Goal: Transaction & Acquisition: Obtain resource

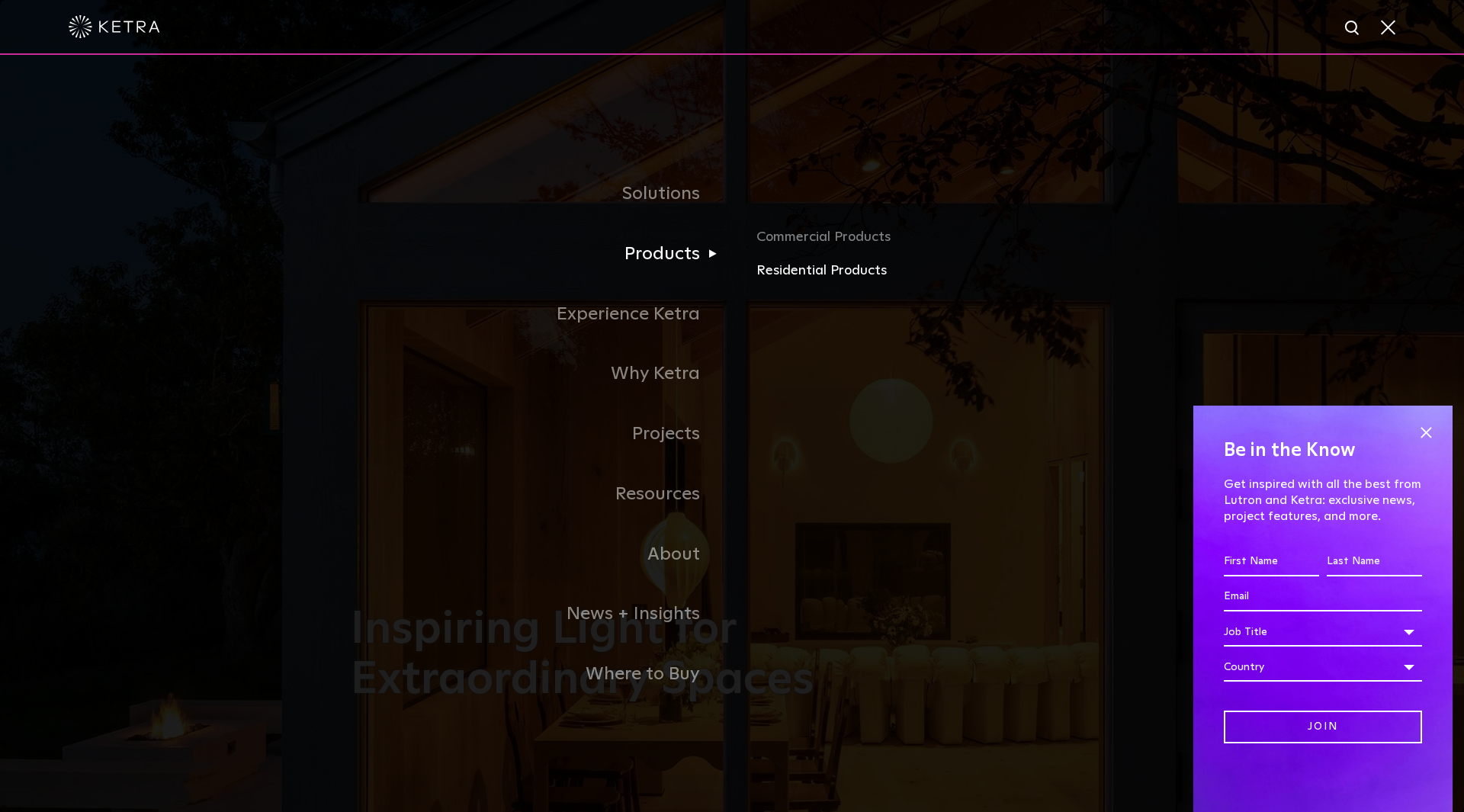
click at [834, 272] on link "Residential Products" at bounding box center [934, 271] width 357 height 23
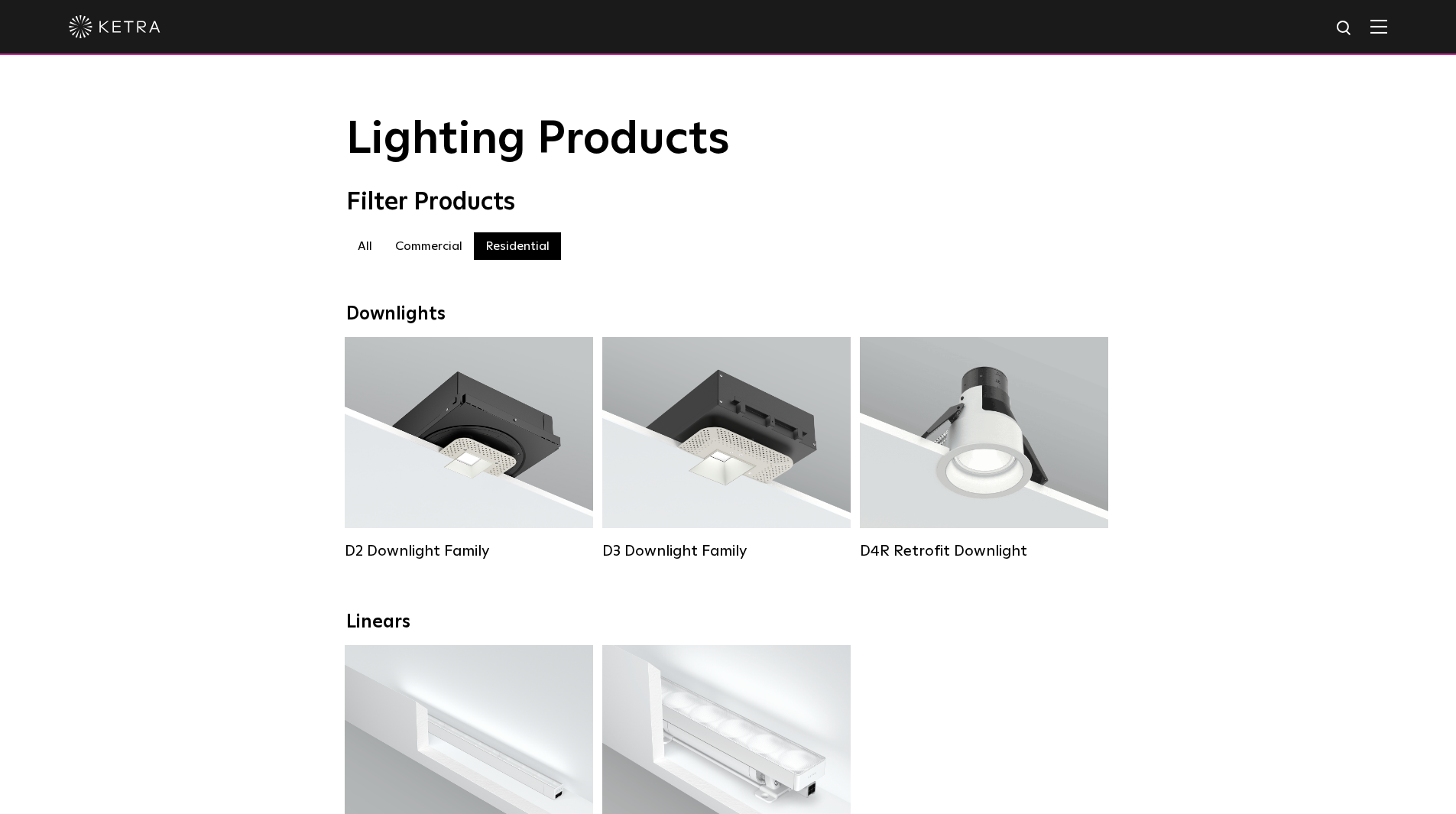
scroll to position [76, 0]
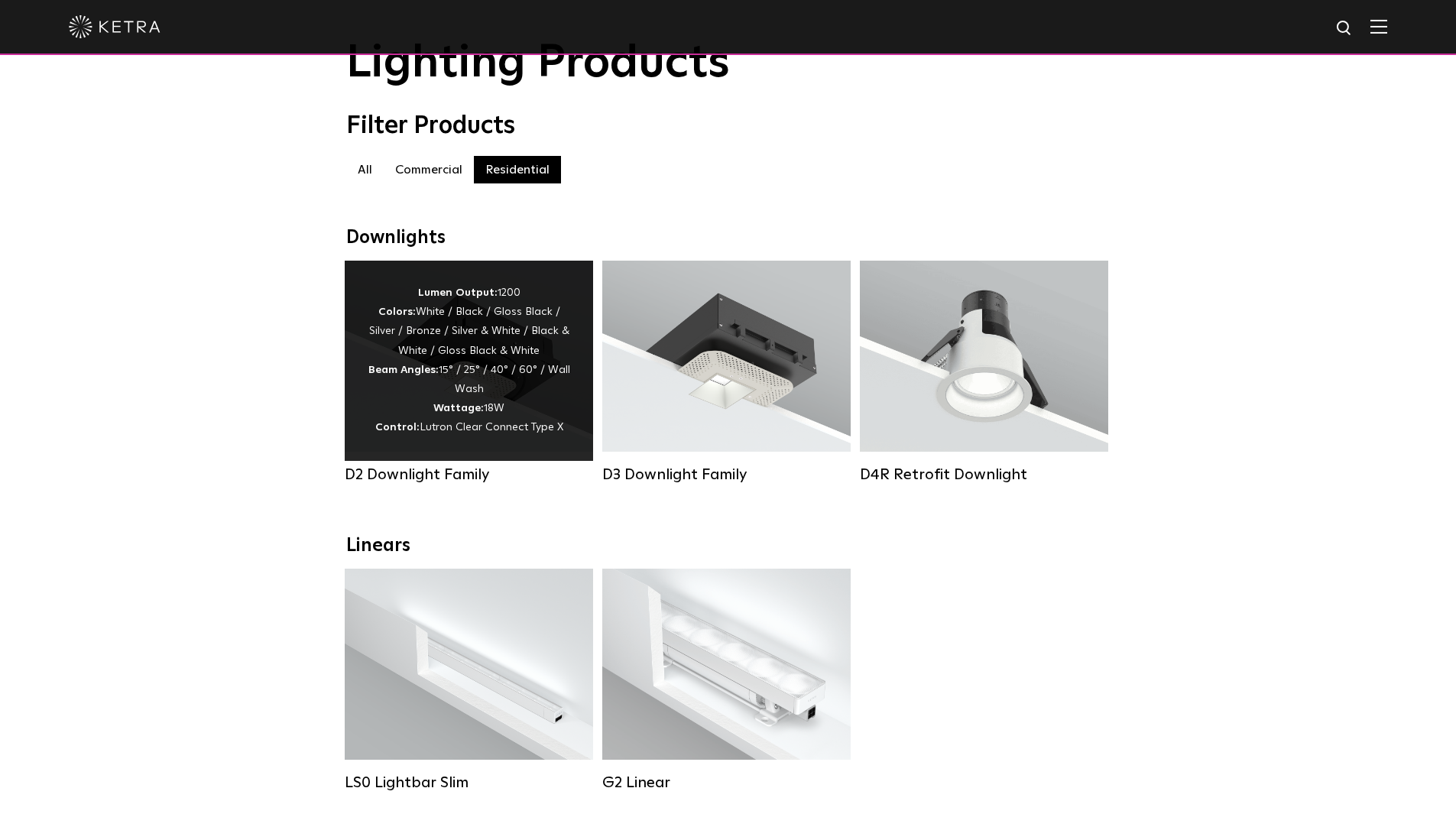
click at [465, 339] on div "Lumen Output: 1200 Colors: White / Black / Gloss Black / Silver / Bronze / Silv…" at bounding box center [469, 361] width 203 height 155
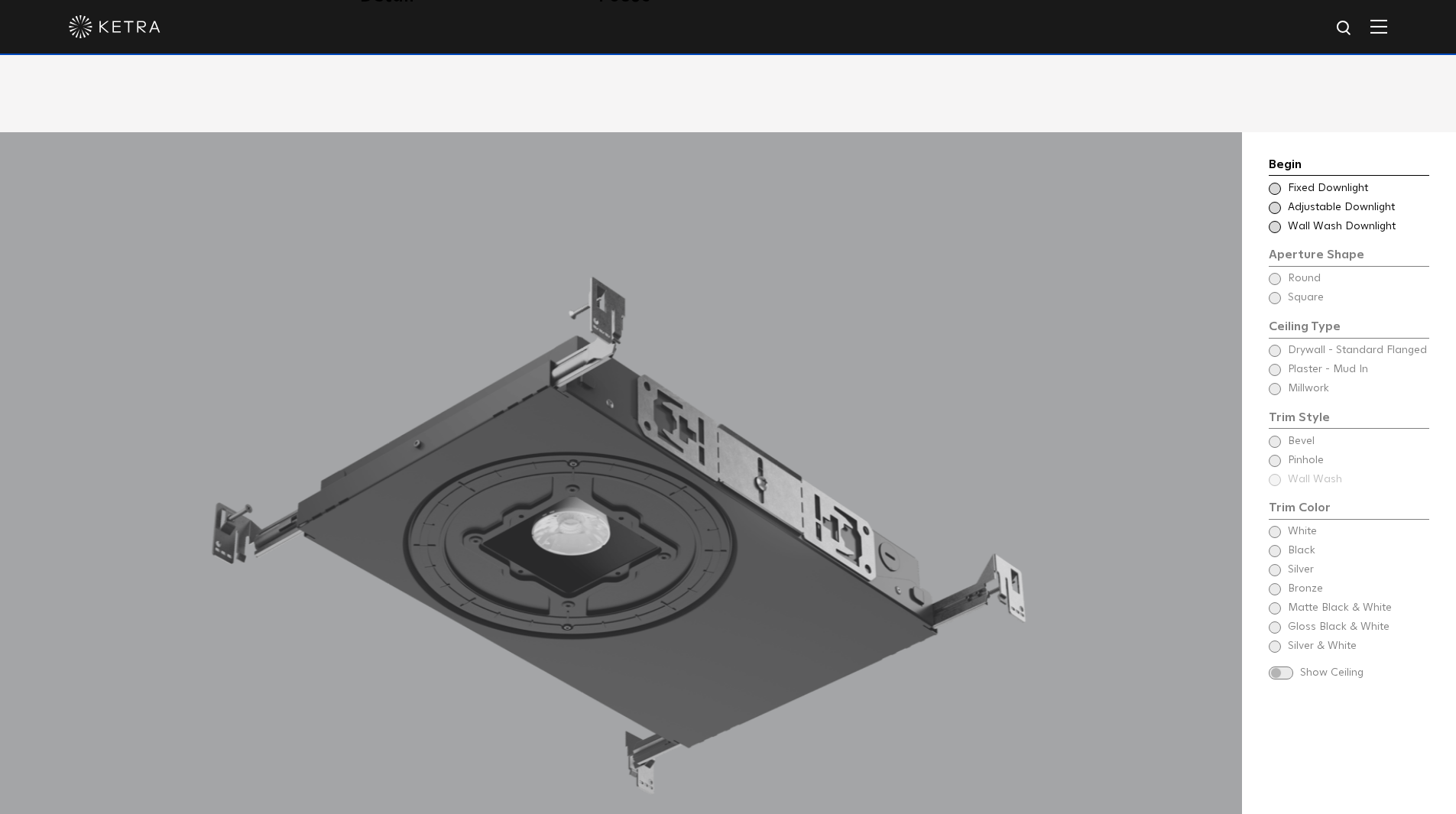
scroll to position [1453, 0]
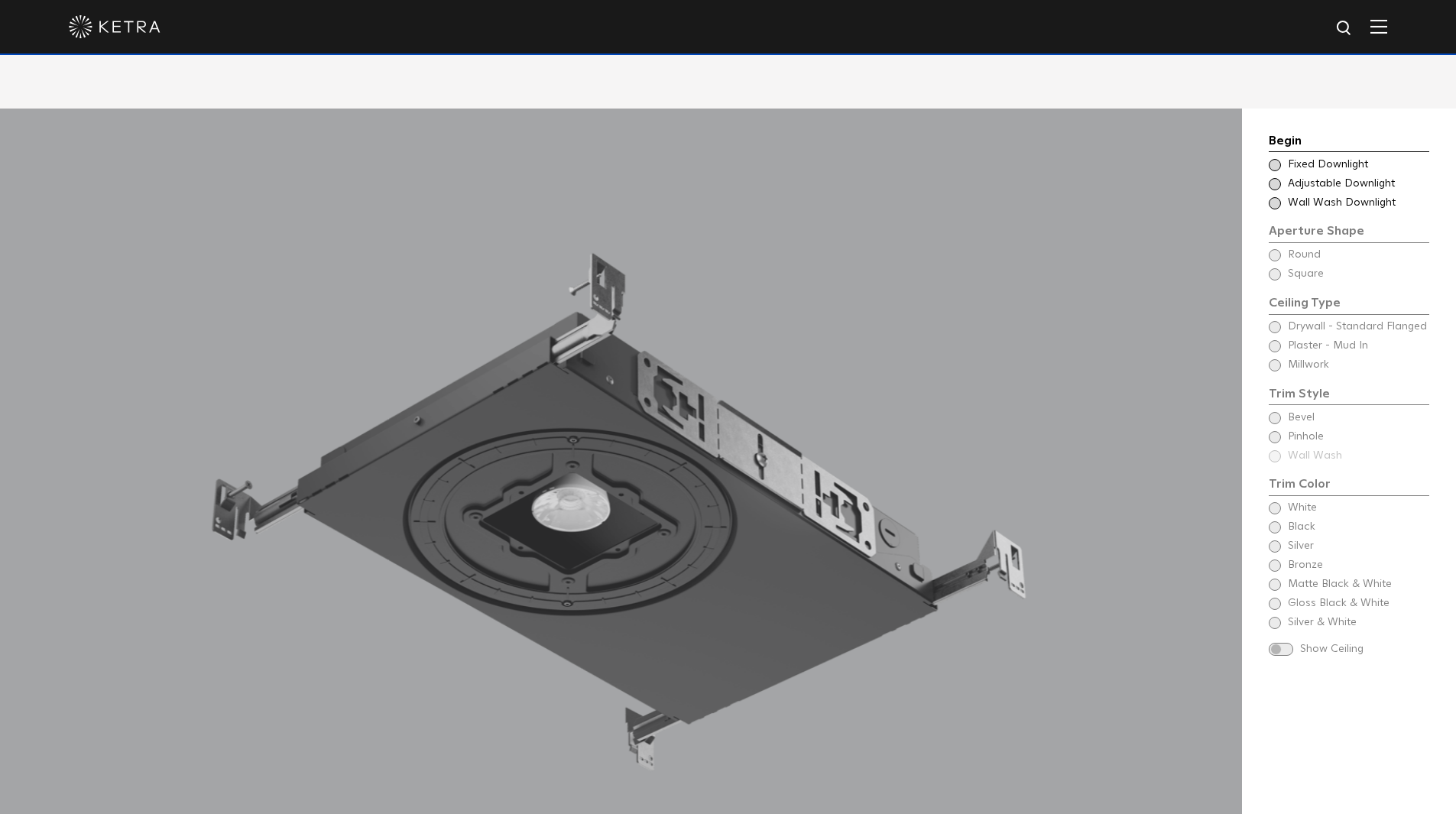
click at [1277, 159] on span at bounding box center [1274, 165] width 12 height 12
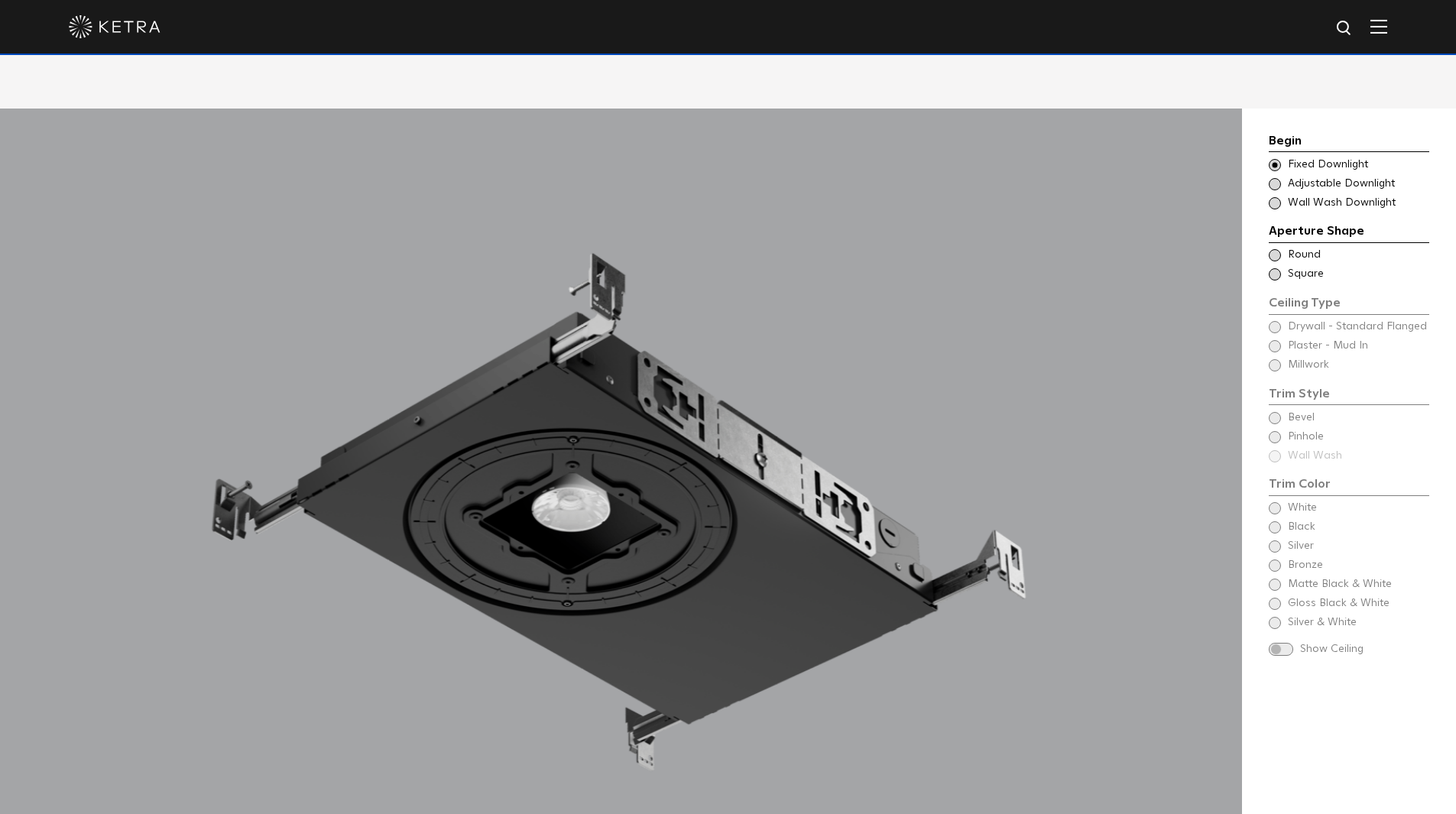
click at [1273, 249] on span at bounding box center [1274, 255] width 12 height 12
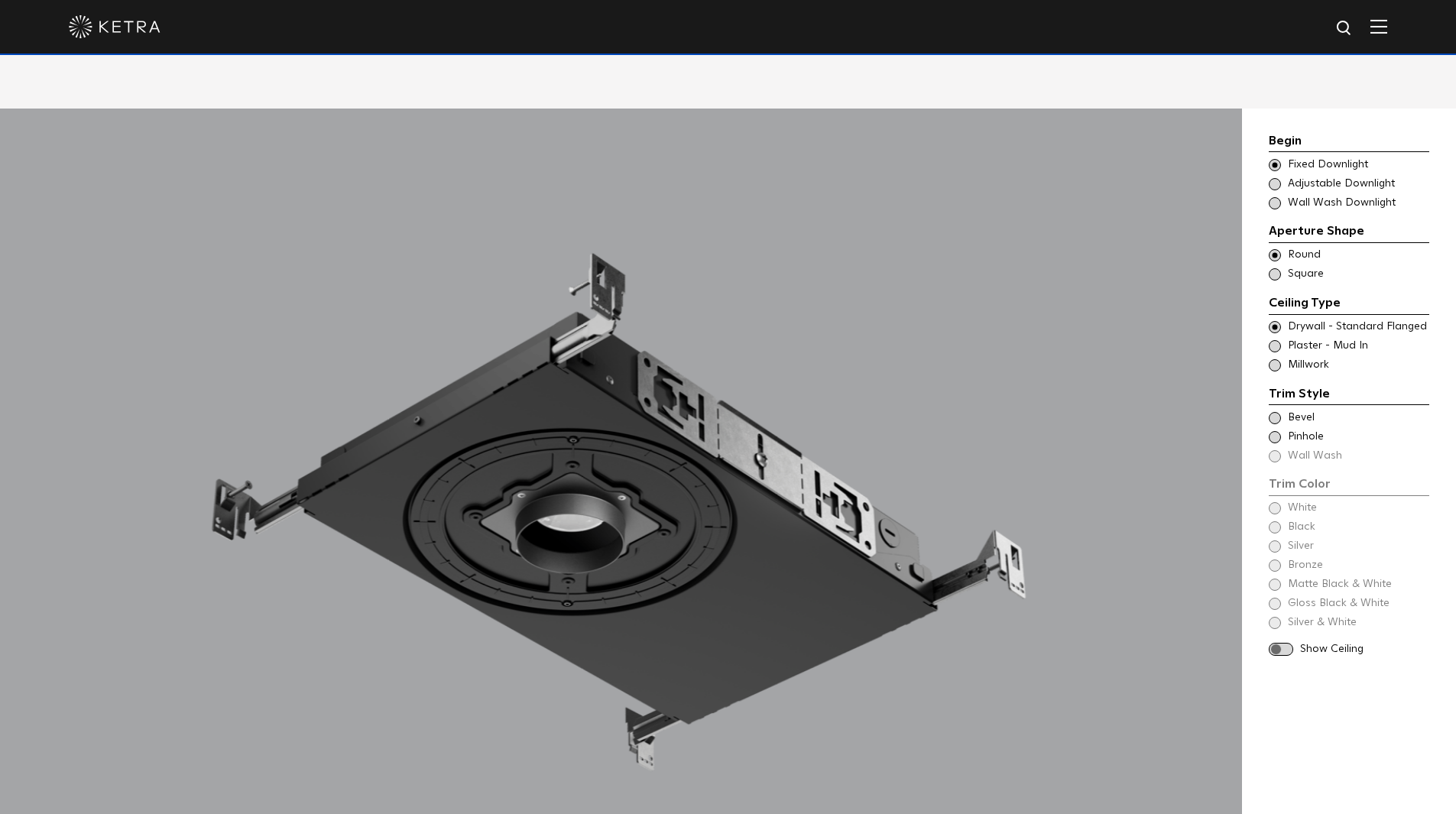
click at [1278, 268] on span at bounding box center [1274, 274] width 12 height 12
click at [1278, 321] on span at bounding box center [1274, 326] width 12 height 12
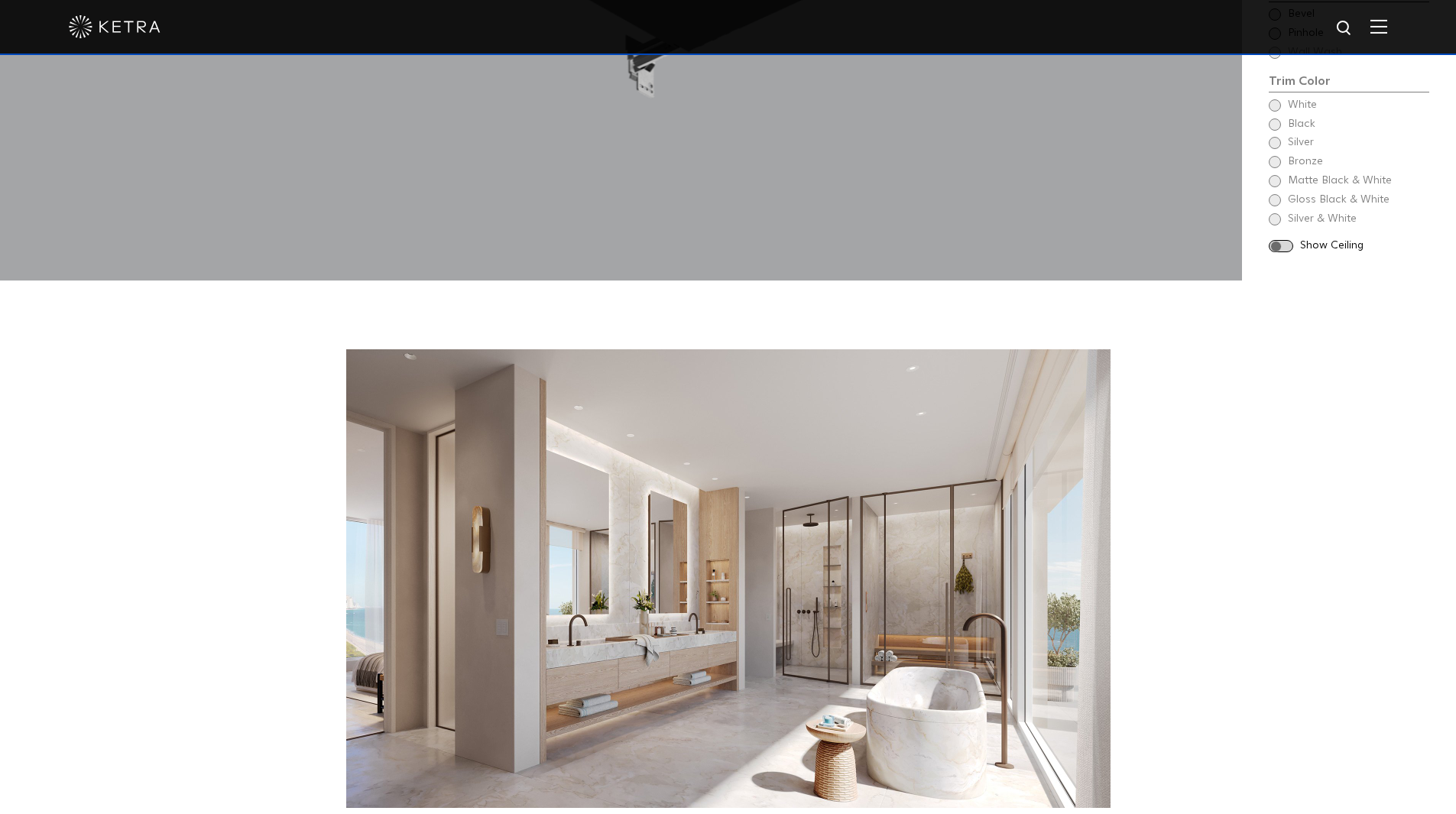
scroll to position [1605, 0]
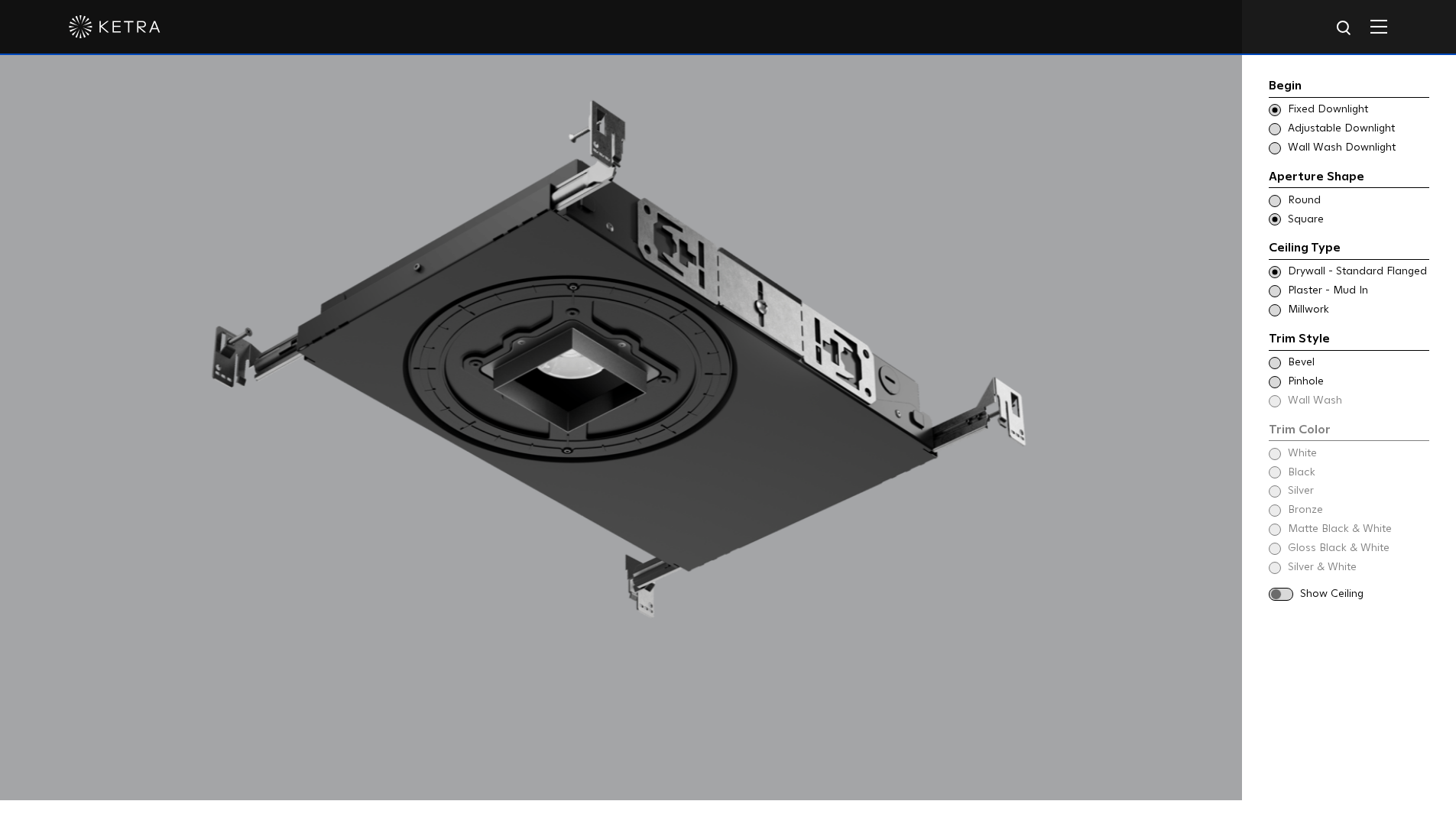
click at [1277, 363] on span at bounding box center [1274, 362] width 12 height 12
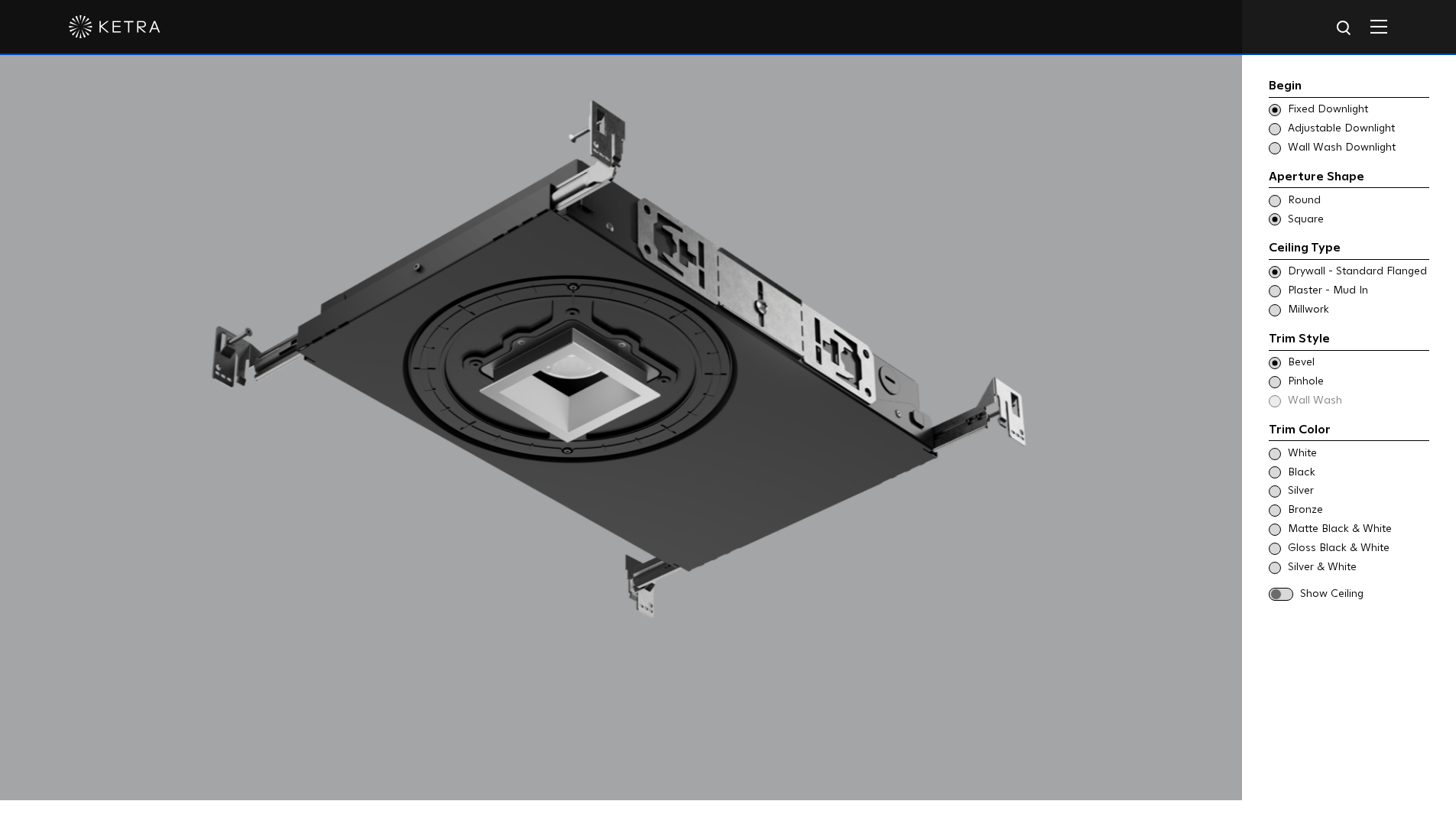
click at [1276, 451] on span at bounding box center [1274, 454] width 12 height 12
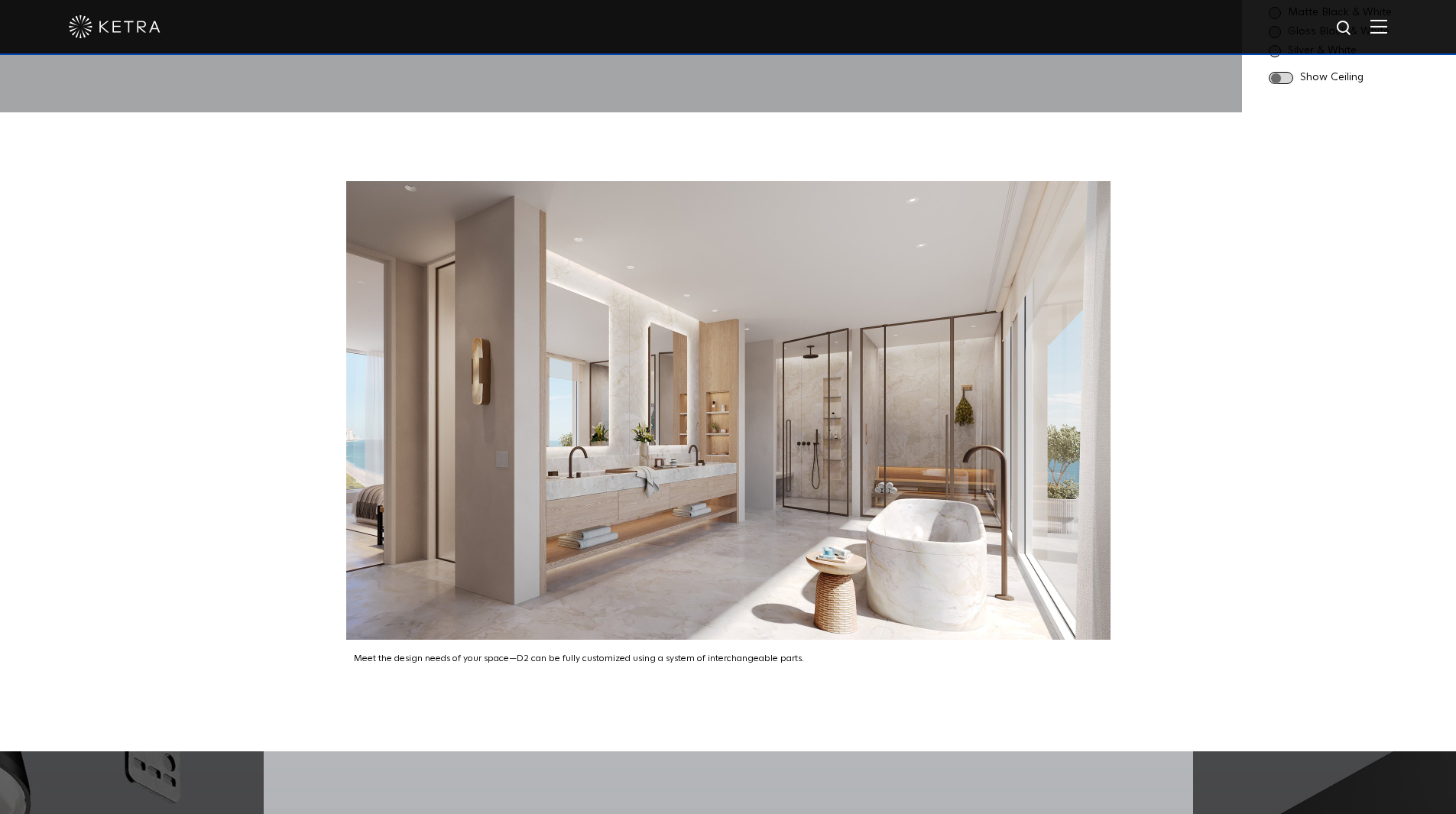
scroll to position [1987, 0]
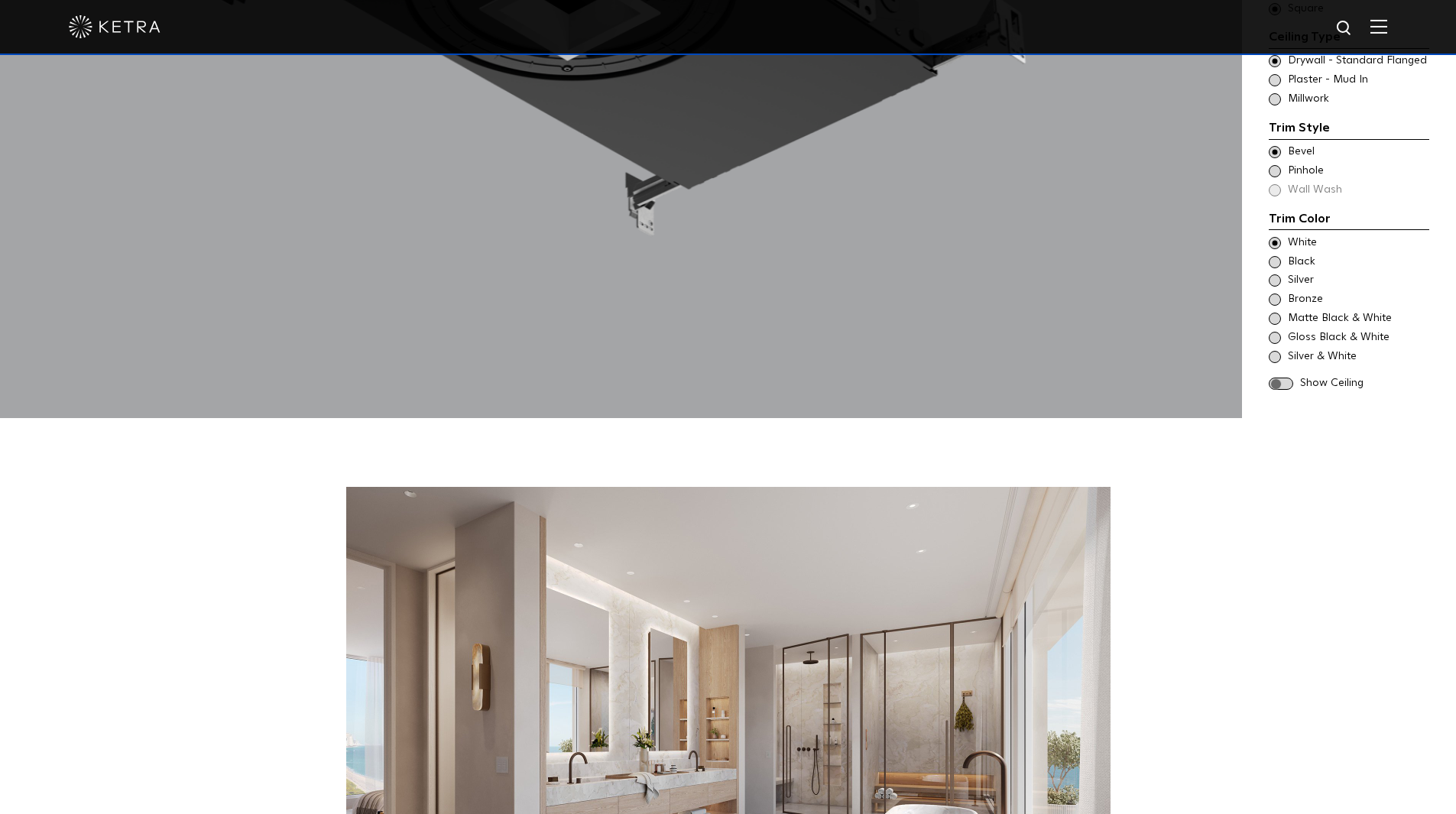
click at [1283, 377] on span at bounding box center [1281, 384] width 25 height 13
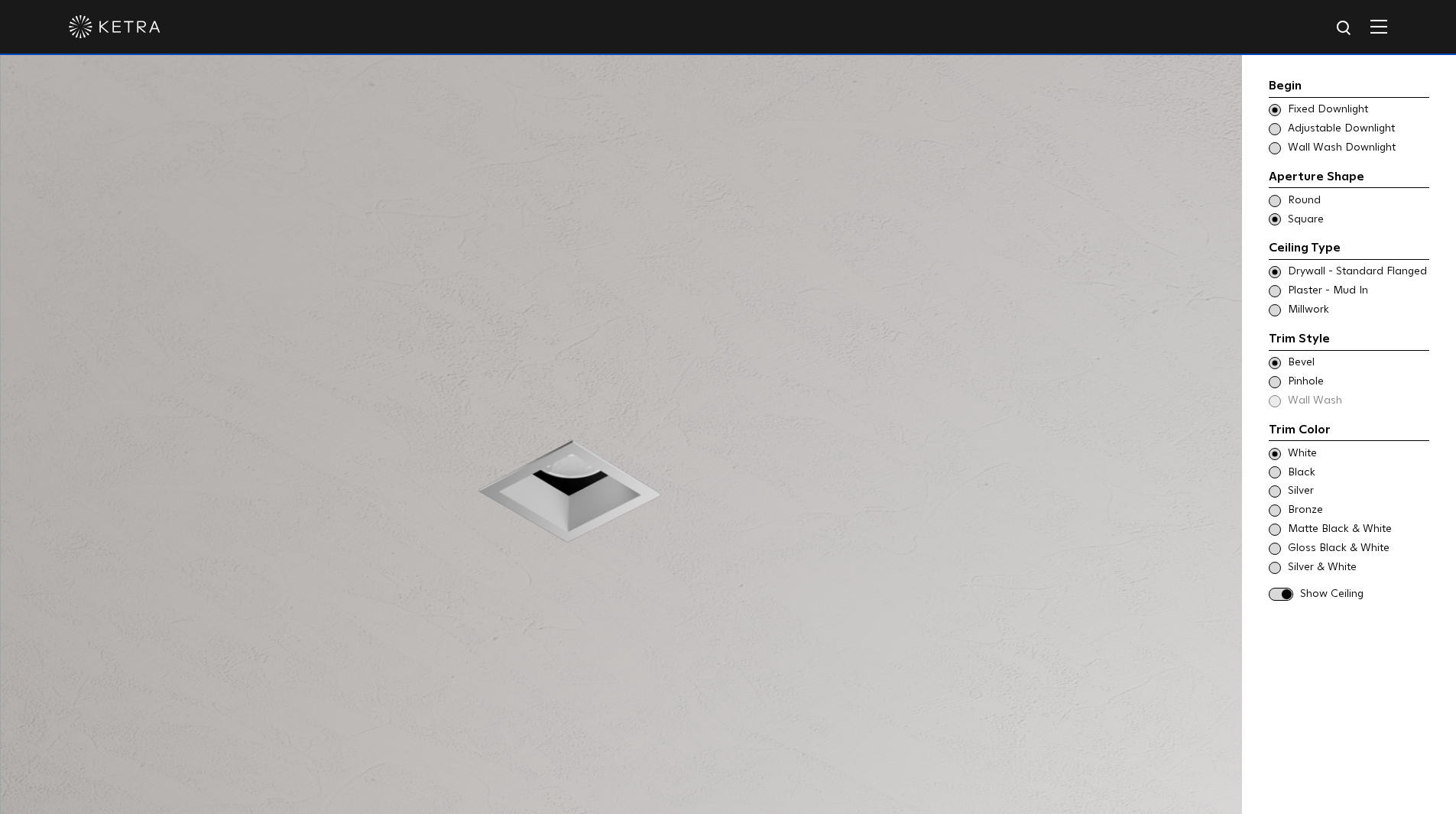
scroll to position [1376, 0]
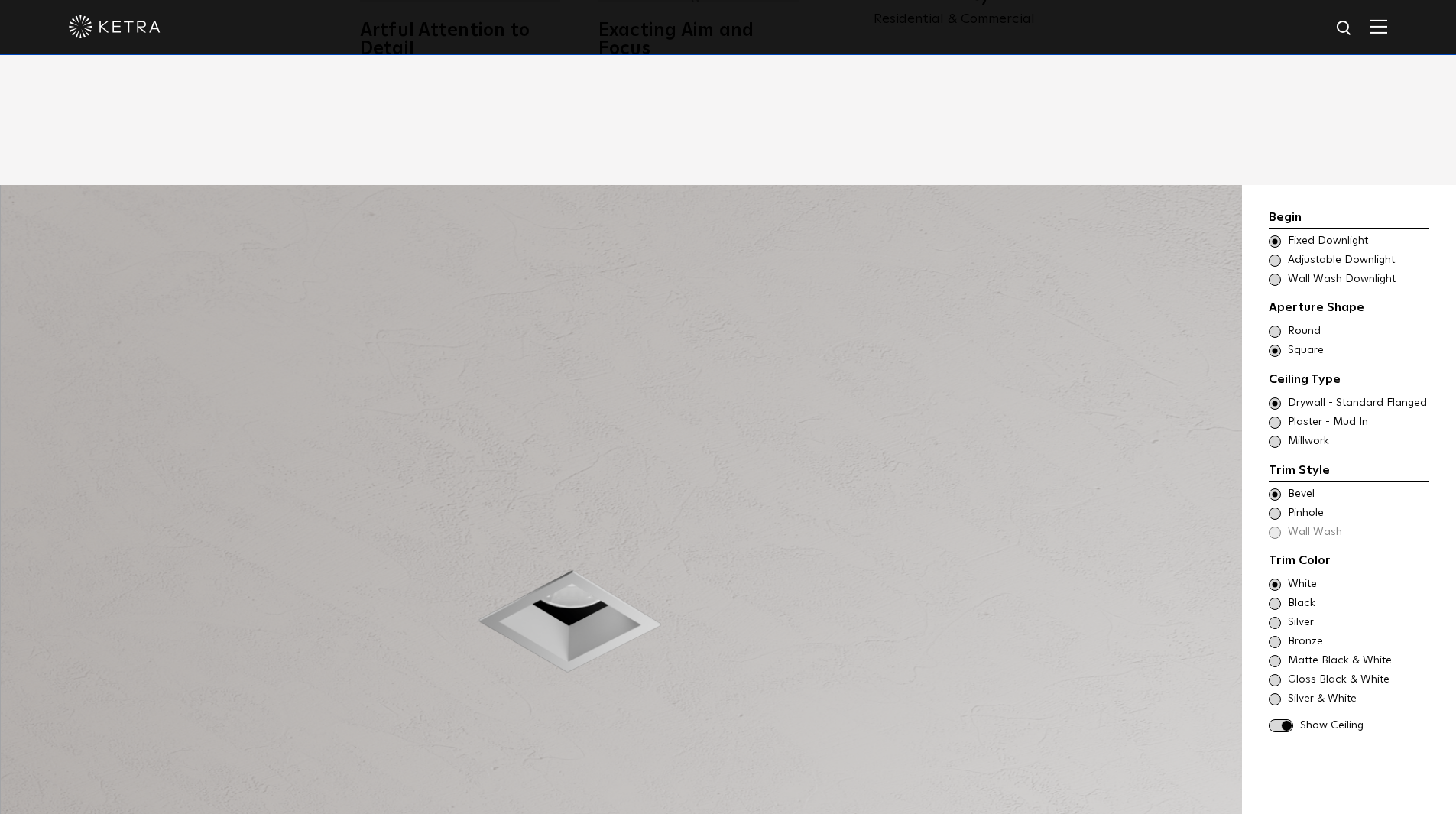
click at [1282, 720] on span at bounding box center [1281, 726] width 25 height 13
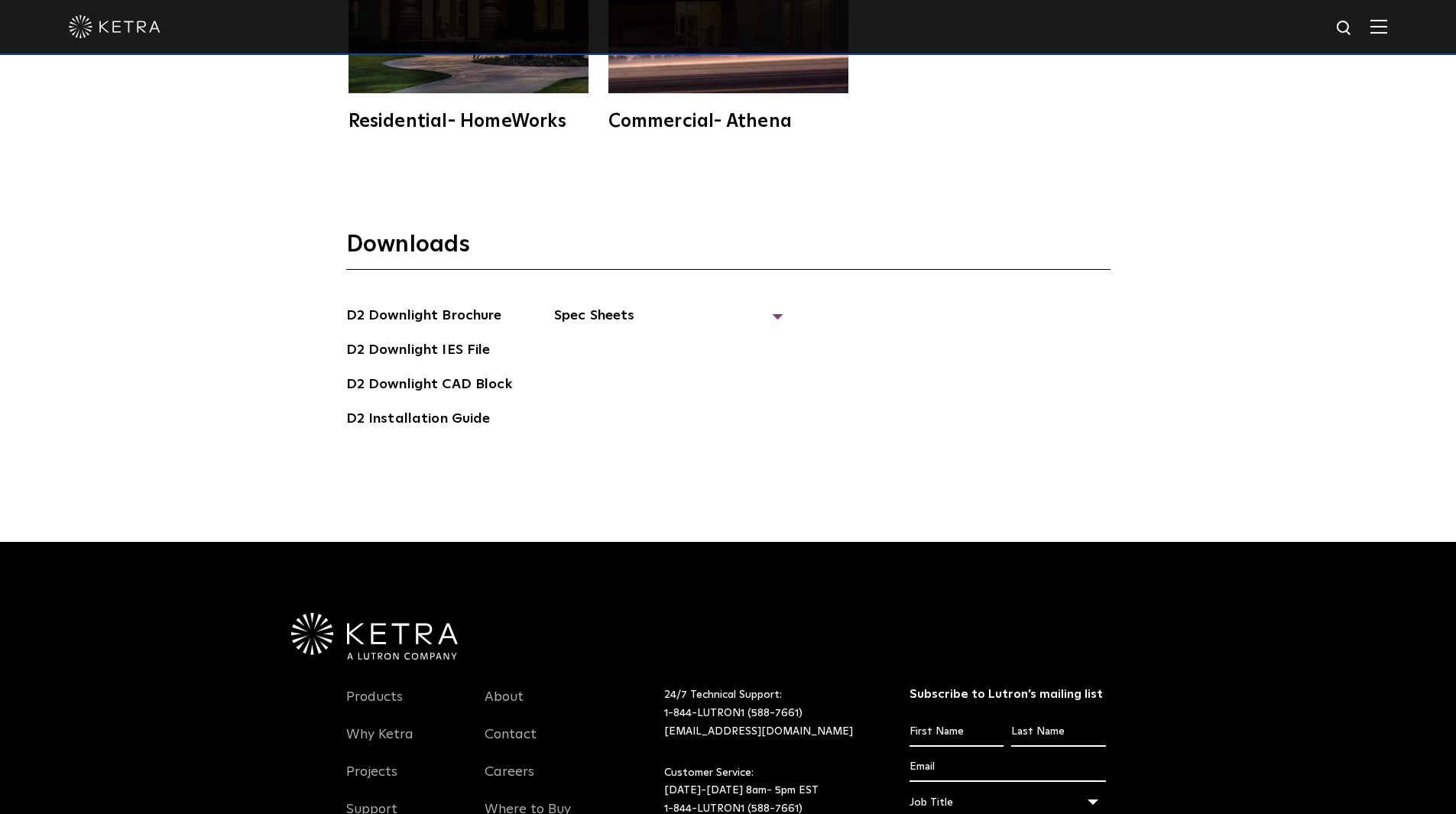
scroll to position [4415, 0]
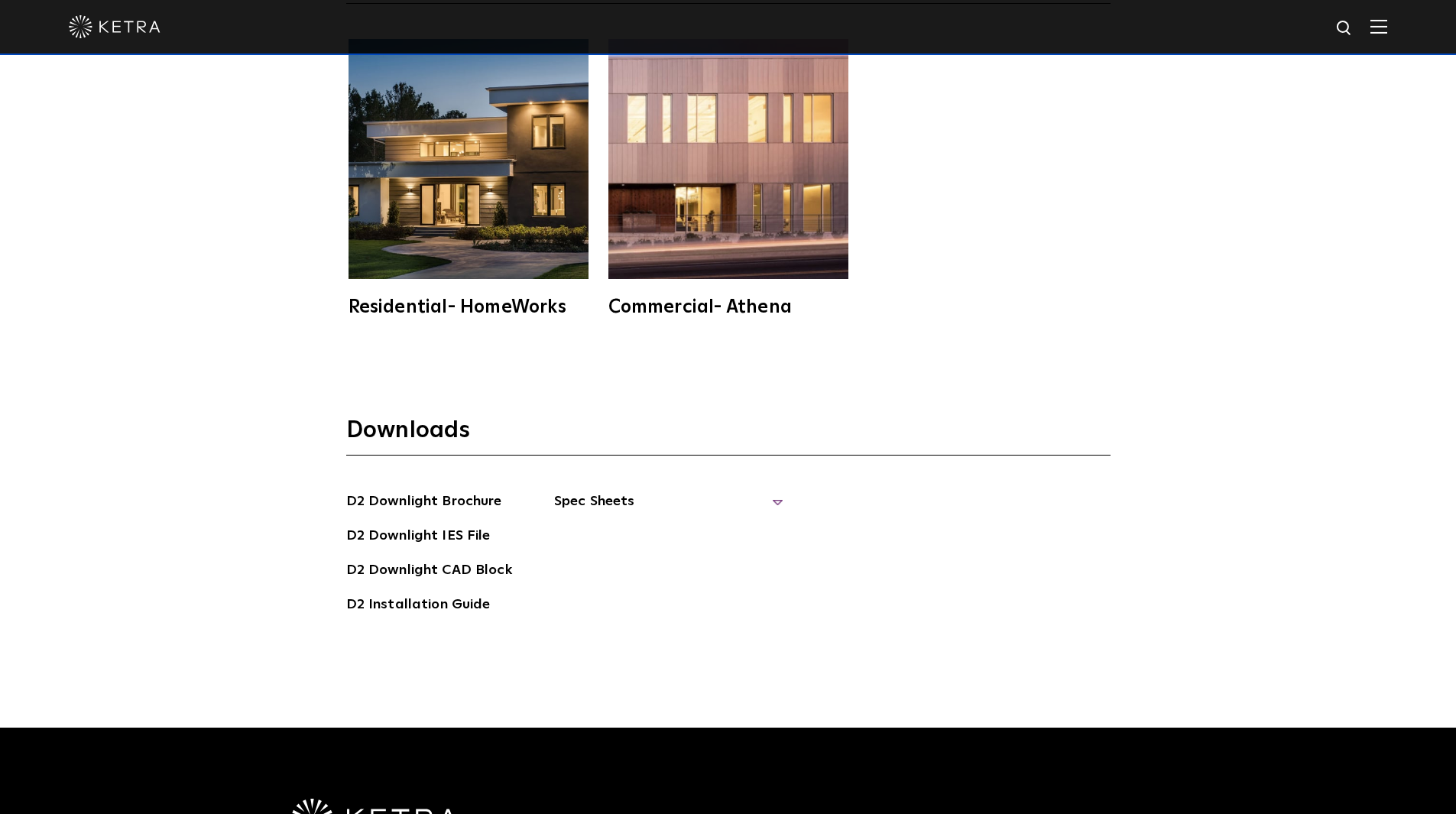
click at [628, 490] on span "Spec Sheets" at bounding box center [669, 507] width 229 height 34
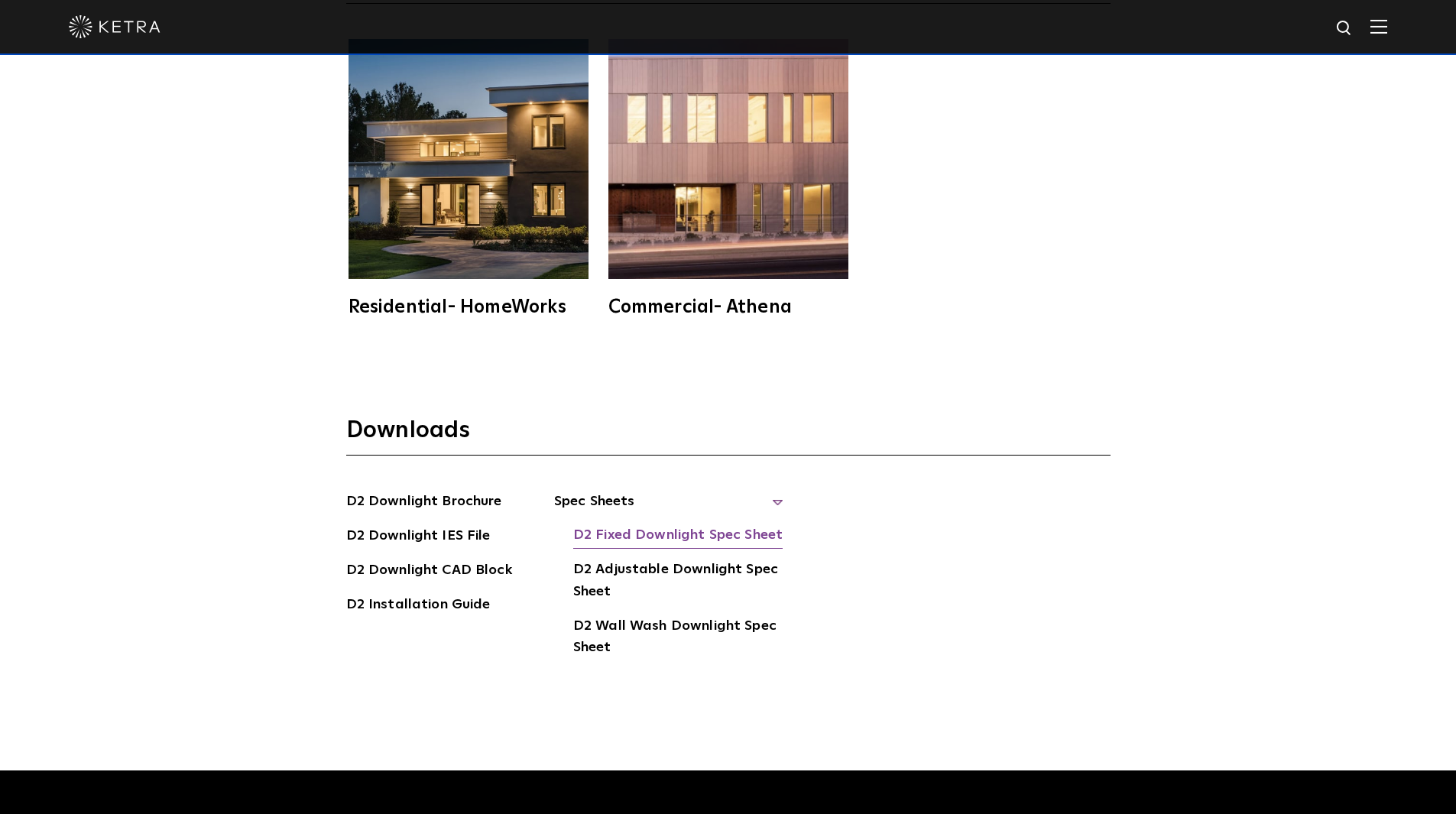
click at [649, 524] on link "D2 Fixed Downlight Spec Sheet" at bounding box center [678, 537] width 209 height 25
